Goal: Task Accomplishment & Management: Manage account settings

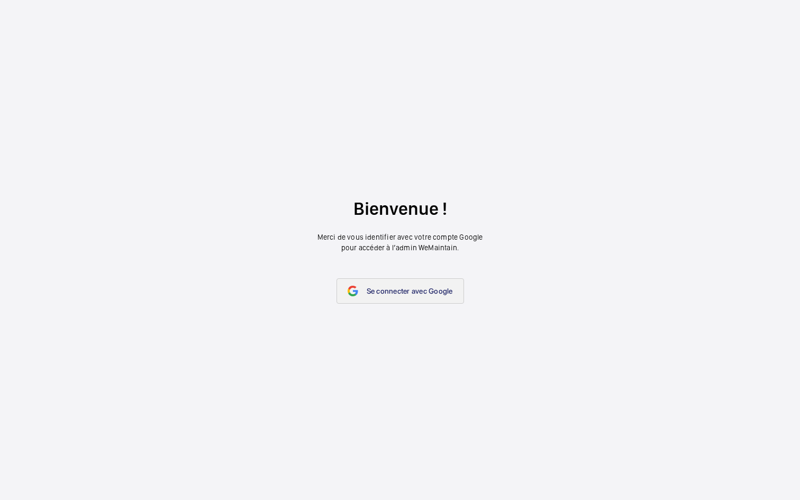
click at [413, 295] on span "Se connecter avec Google" at bounding box center [410, 291] width 86 height 8
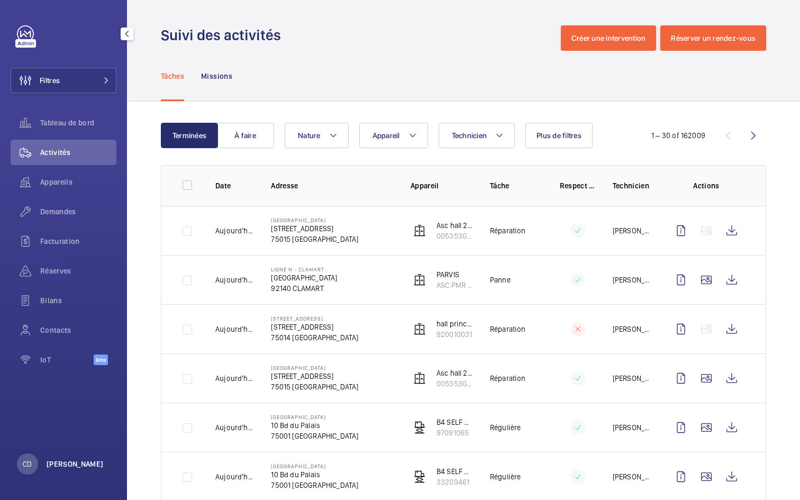
click at [52, 466] on p "[PERSON_NAME]" at bounding box center [75, 464] width 57 height 11
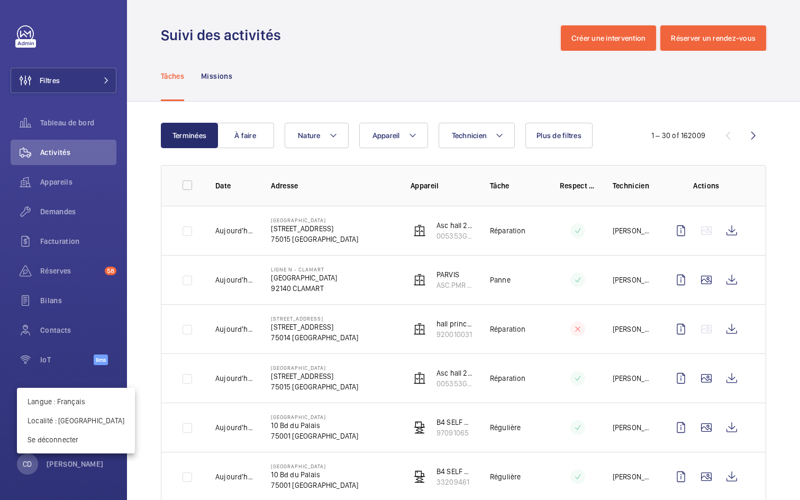
click at [142, 214] on div at bounding box center [400, 250] width 800 height 500
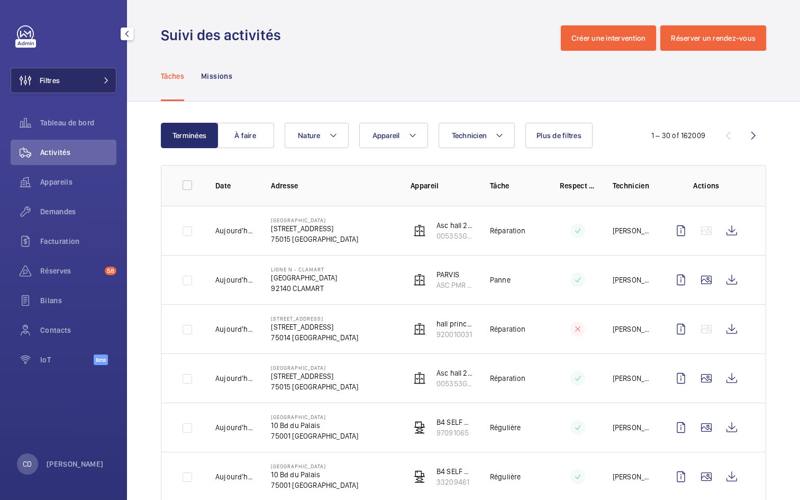
click at [62, 81] on button "Filtres" at bounding box center [64, 80] width 106 height 25
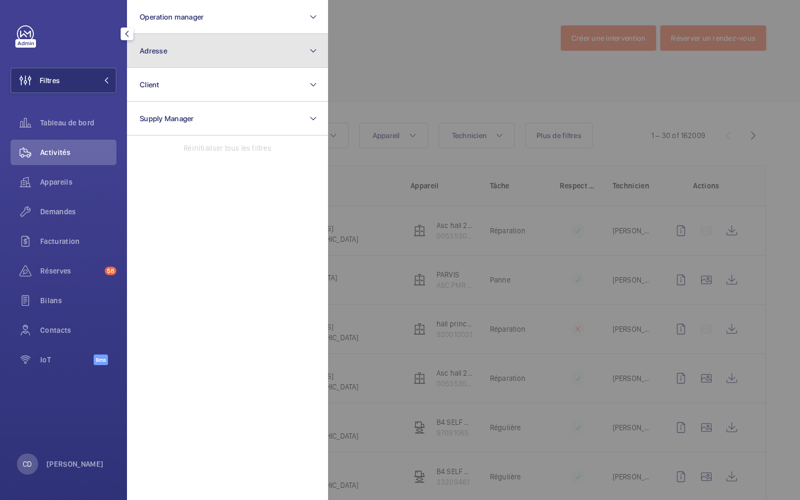
click at [178, 53] on button "Adresse" at bounding box center [227, 51] width 201 height 34
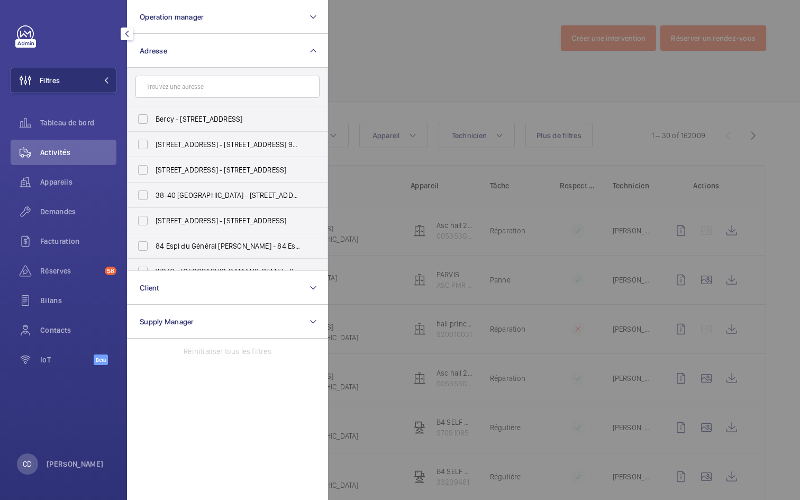
click at [218, 87] on input "text" at bounding box center [227, 87] width 184 height 22
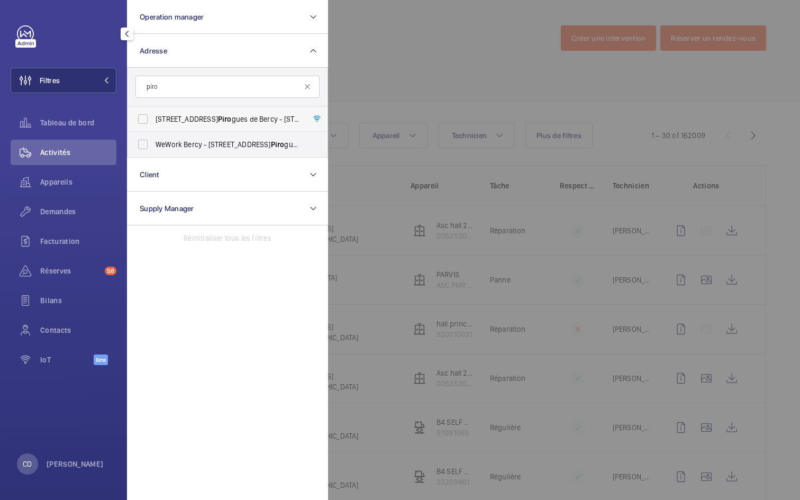
type input "piro"
click at [198, 123] on span "[STREET_ADDRESS] - [STREET_ADDRESS]" at bounding box center [228, 119] width 145 height 11
click at [153, 123] on input "[STREET_ADDRESS] - [STREET_ADDRESS]" at bounding box center [142, 118] width 21 height 21
checkbox input "true"
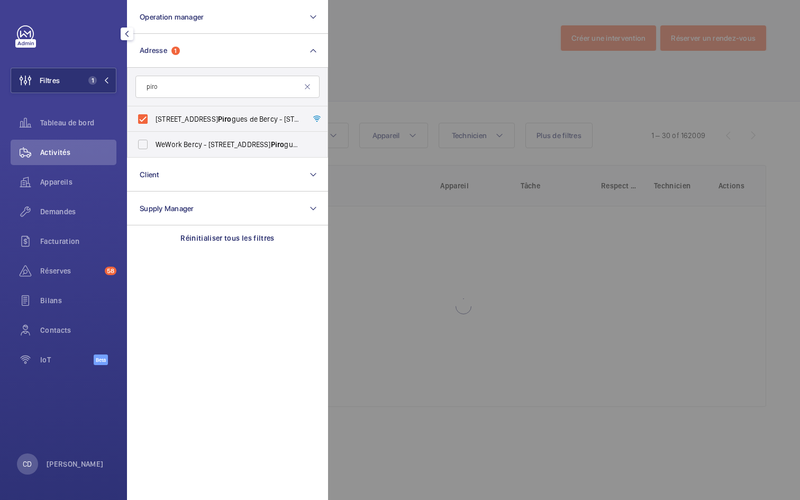
click at [403, 48] on div at bounding box center [728, 250] width 800 height 500
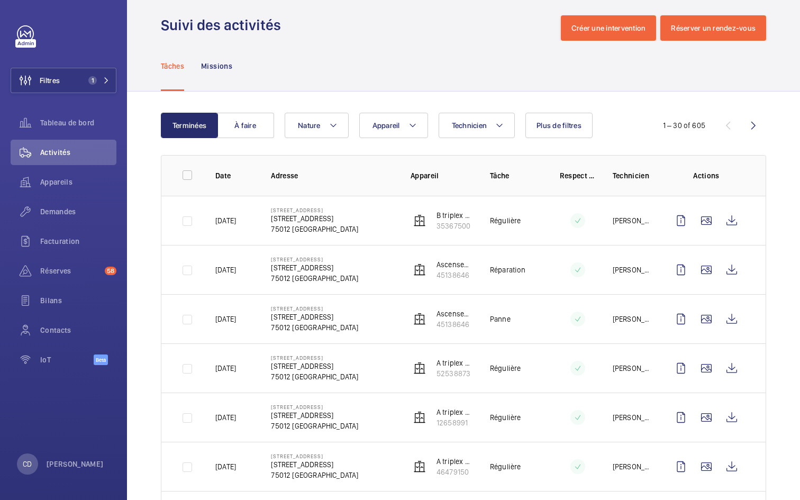
scroll to position [14, 0]
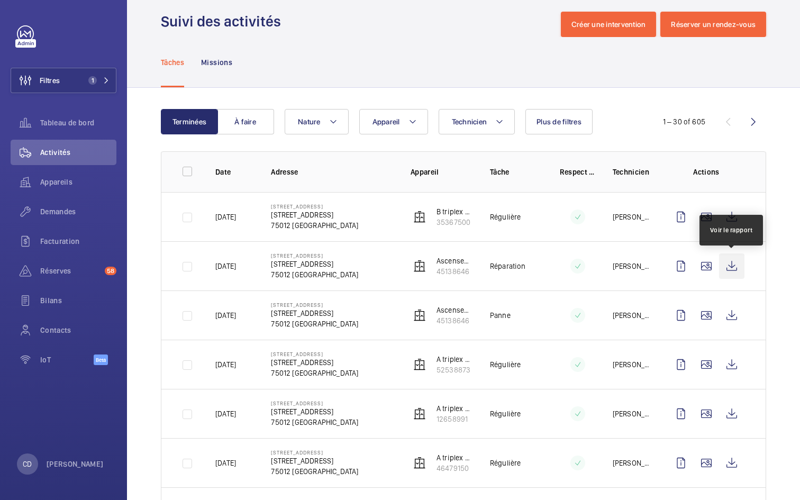
click at [730, 267] on wm-front-icon-button at bounding box center [731, 265] width 25 height 25
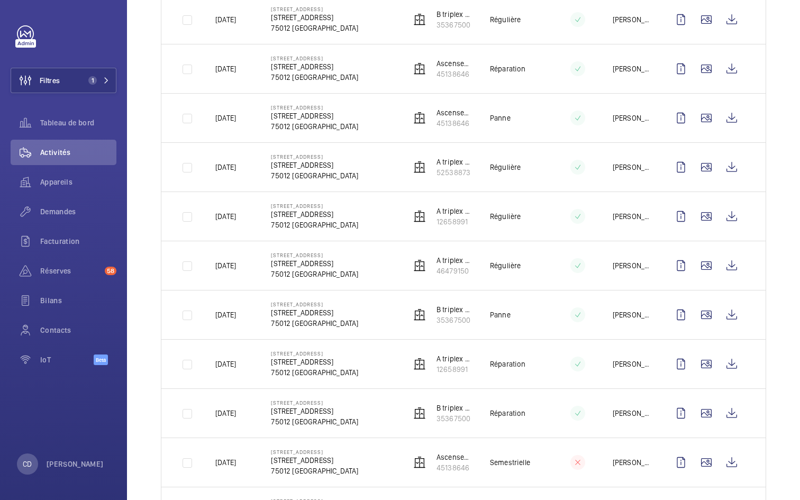
scroll to position [230, 0]
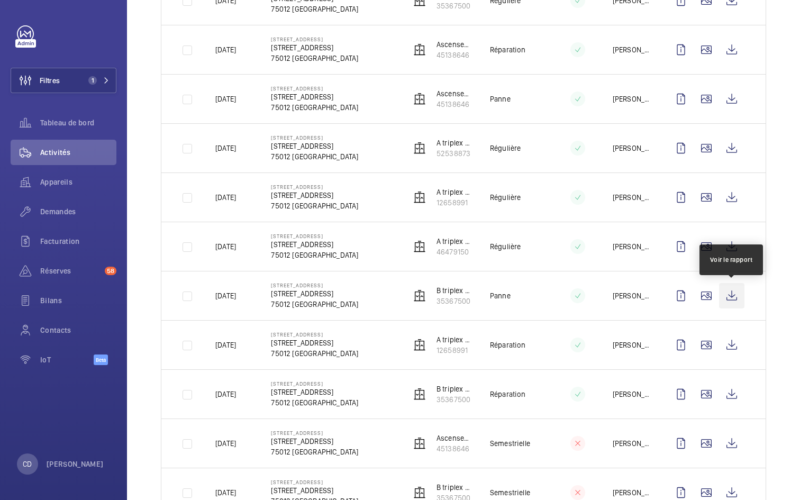
click at [732, 299] on wm-front-icon-button at bounding box center [731, 295] width 25 height 25
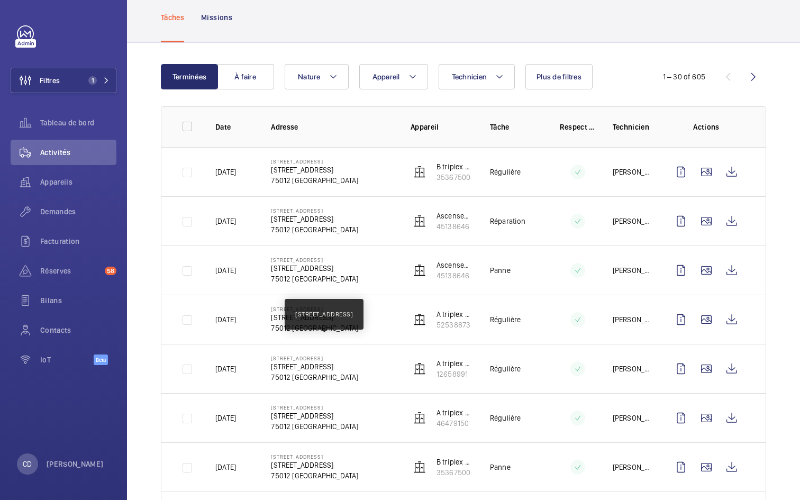
scroll to position [0, 0]
